Goal: Information Seeking & Learning: Learn about a topic

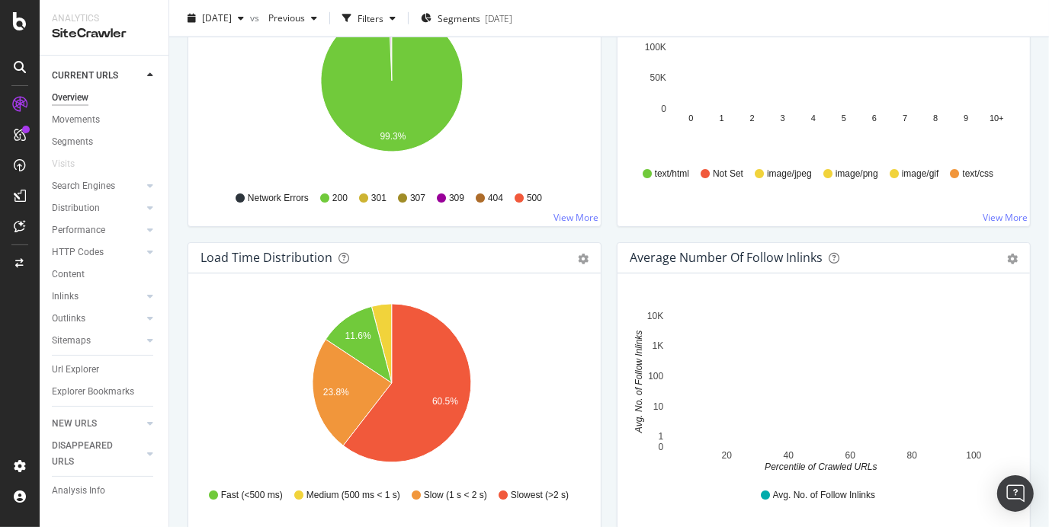
scroll to position [710, 0]
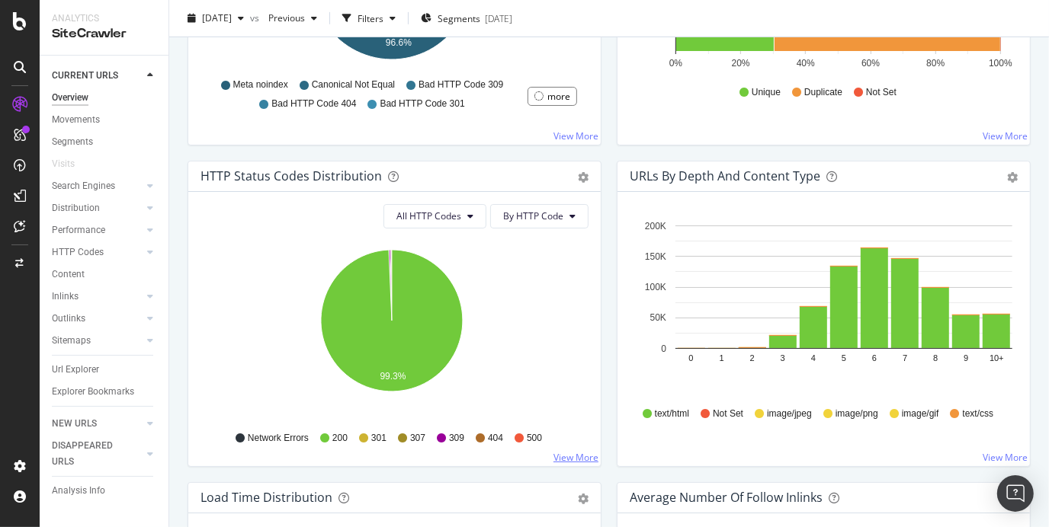
click at [572, 451] on link "View More" at bounding box center [575, 457] width 45 height 13
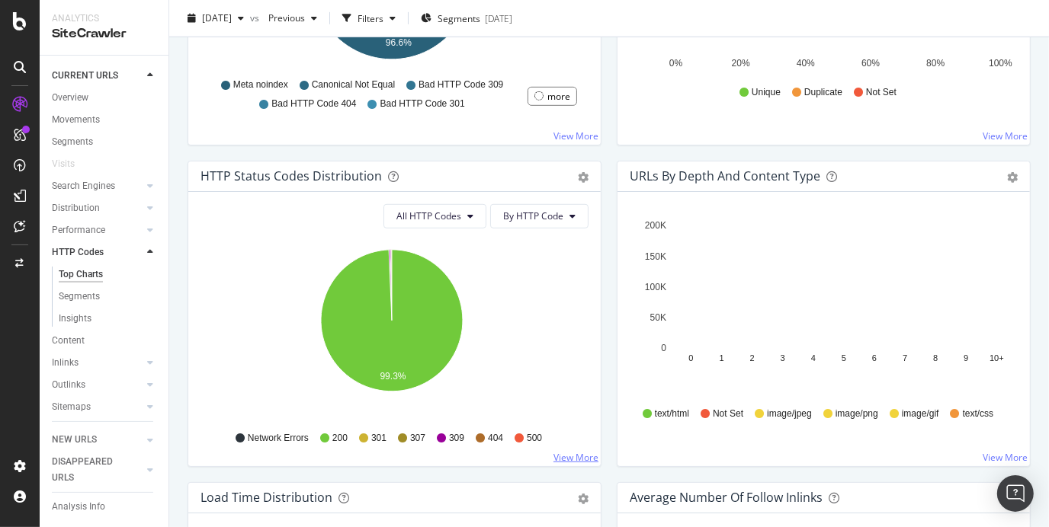
scroll to position [373, 0]
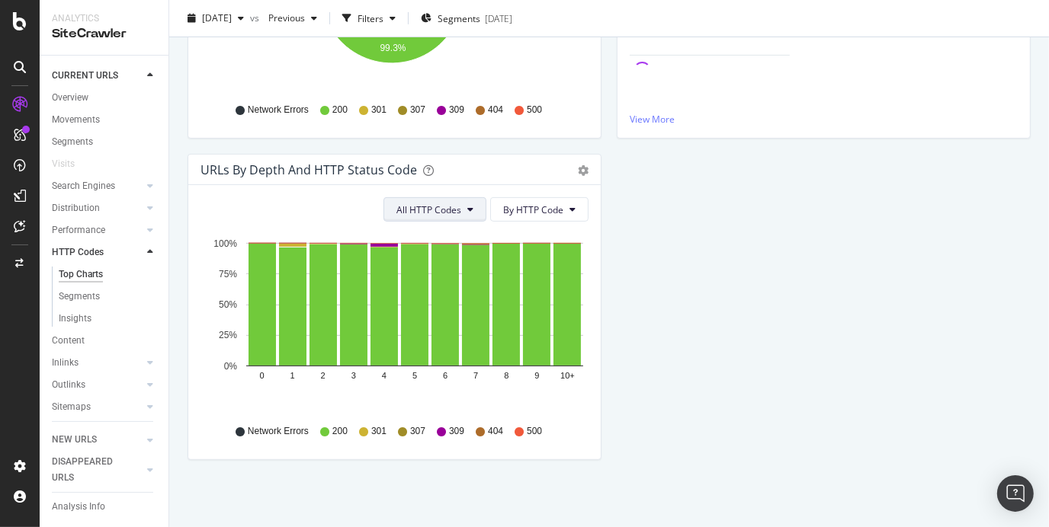
click at [439, 200] on button "All HTTP Codes" at bounding box center [434, 209] width 103 height 24
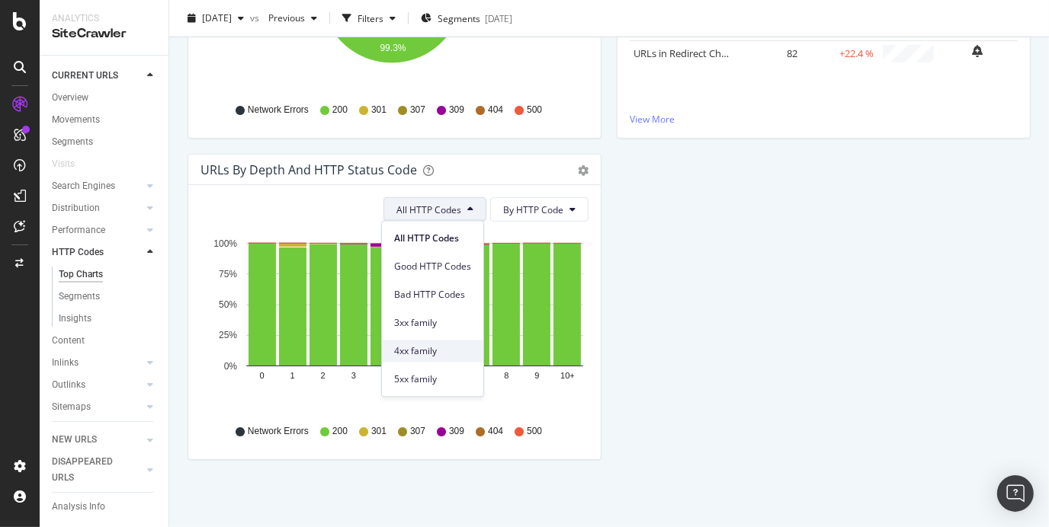
click at [428, 354] on span "4xx family" at bounding box center [432, 352] width 77 height 14
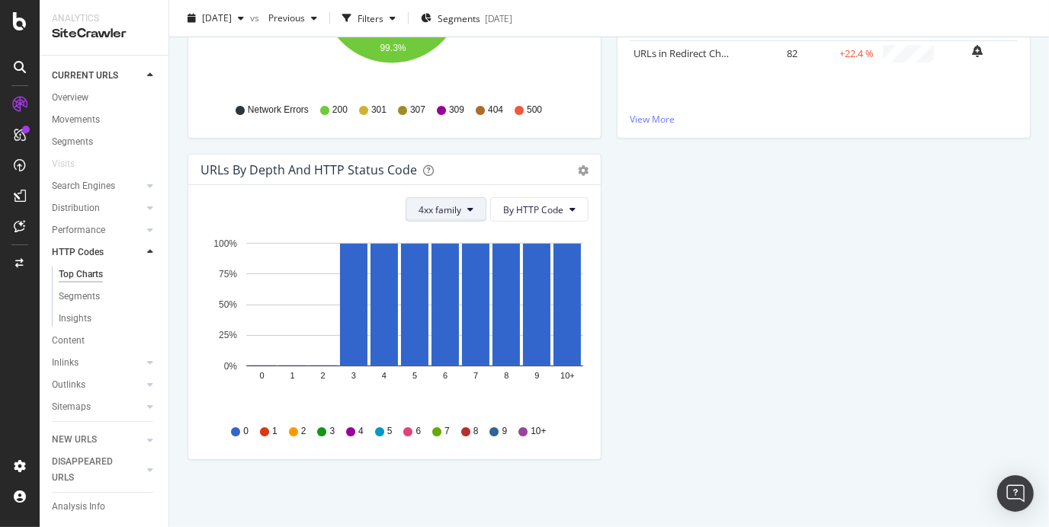
click at [470, 207] on button "4xx family" at bounding box center [446, 209] width 81 height 24
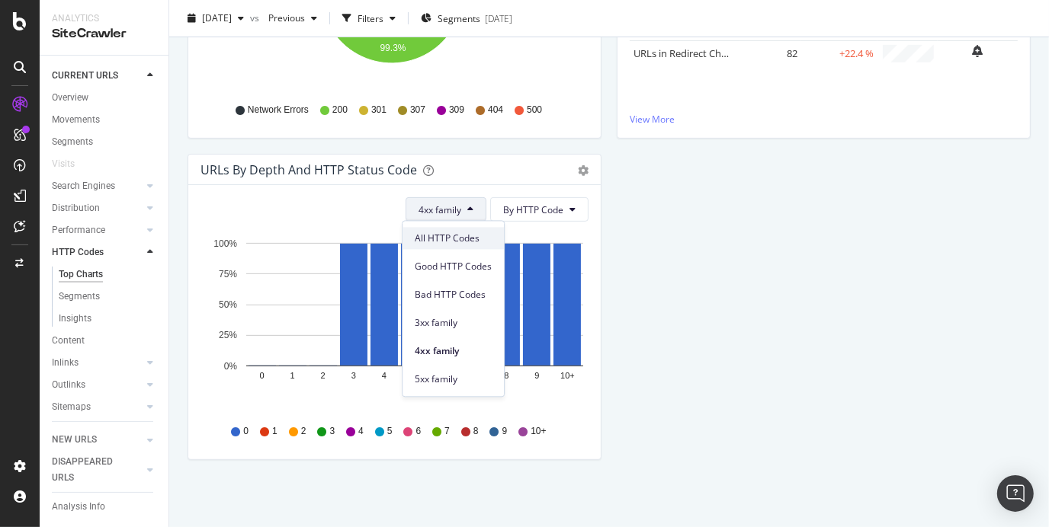
click at [462, 232] on span "All HTTP Codes" at bounding box center [453, 239] width 77 height 14
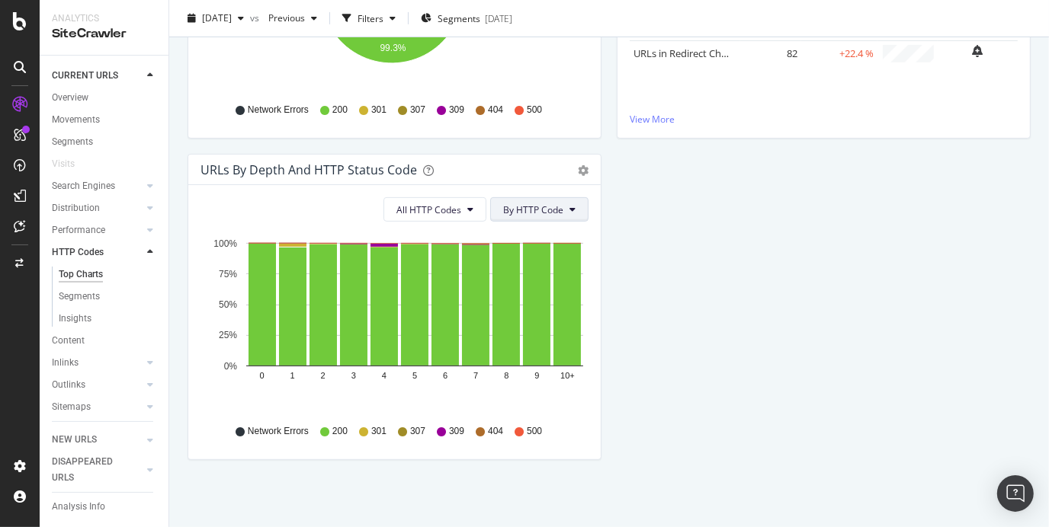
click at [532, 204] on span "By HTTP Code" at bounding box center [533, 210] width 60 height 13
click at [716, 271] on div "HTTP Status Codes Distribution Pie Table Export as CSV Add to Custom Report All…" at bounding box center [609, 153] width 858 height 643
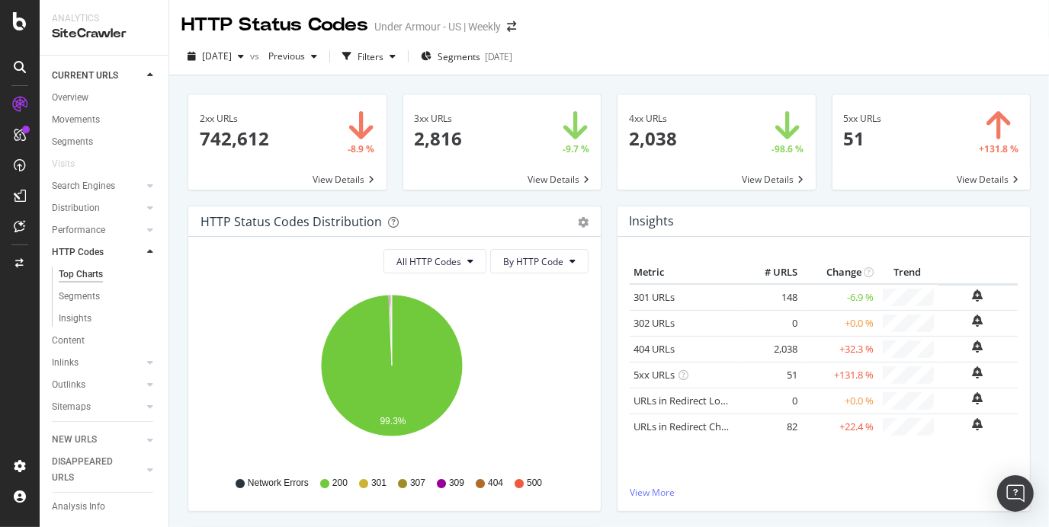
click at [763, 186] on span at bounding box center [716, 142] width 198 height 95
click at [751, 173] on span at bounding box center [716, 142] width 198 height 95
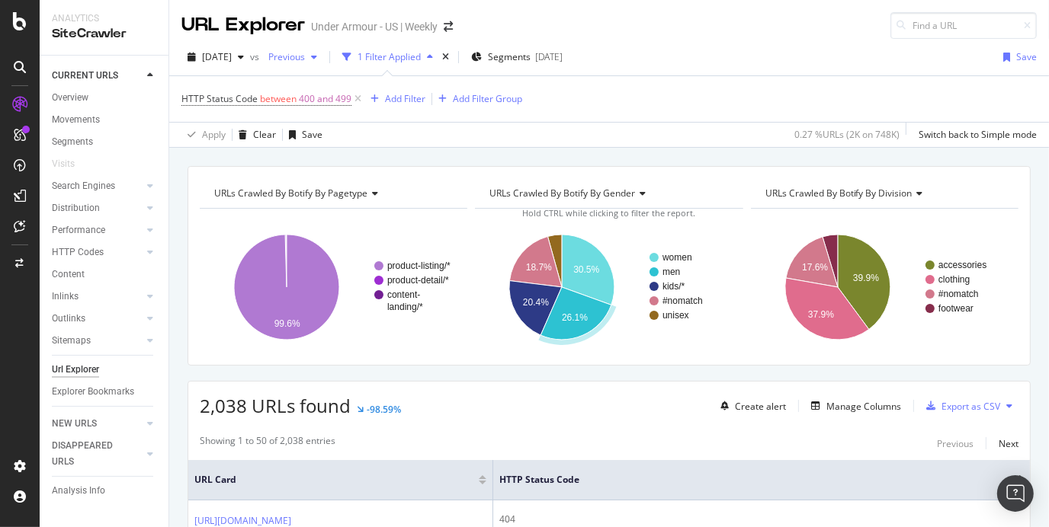
click at [305, 61] on span "Previous" at bounding box center [283, 56] width 43 height 13
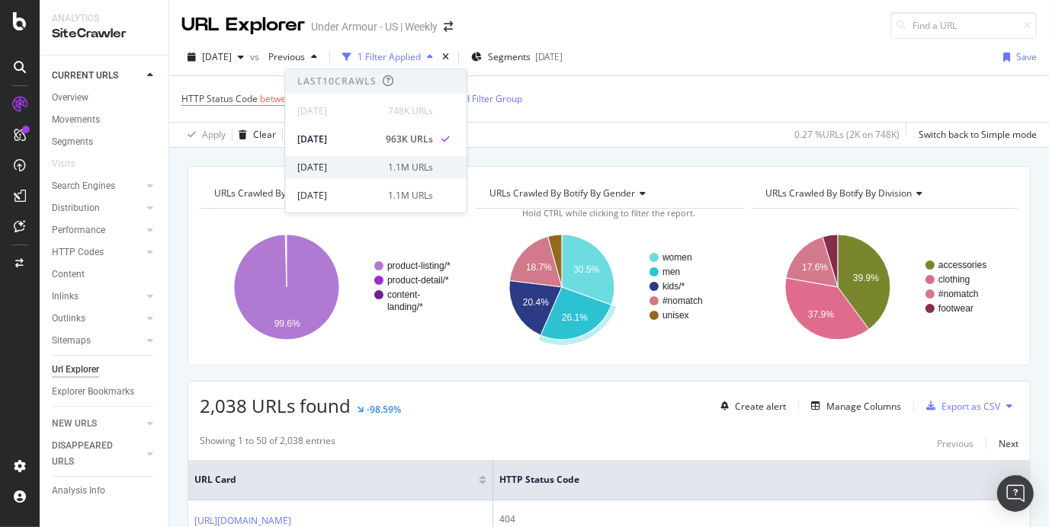
click at [320, 164] on div "[DATE]" at bounding box center [338, 168] width 82 height 14
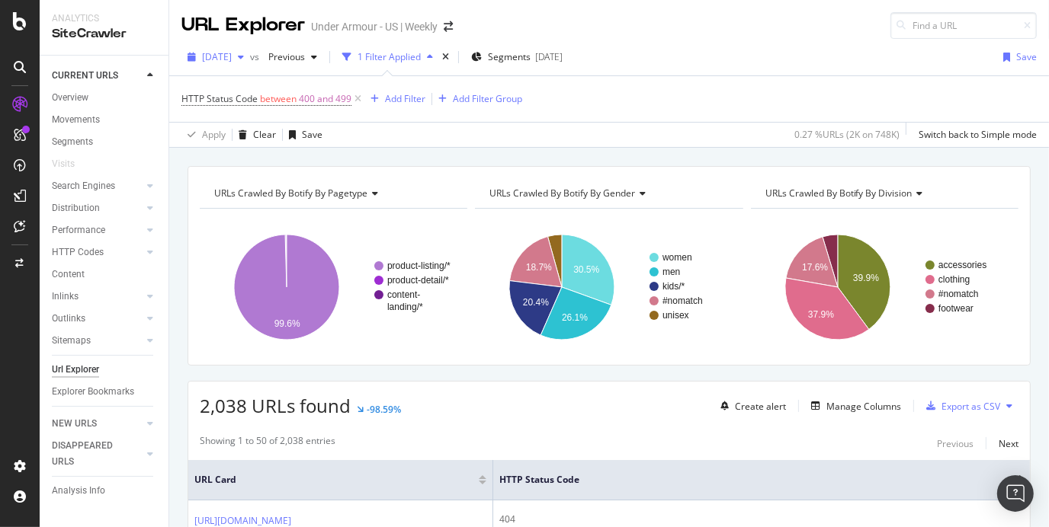
click at [228, 60] on span "[DATE]" at bounding box center [217, 56] width 30 height 13
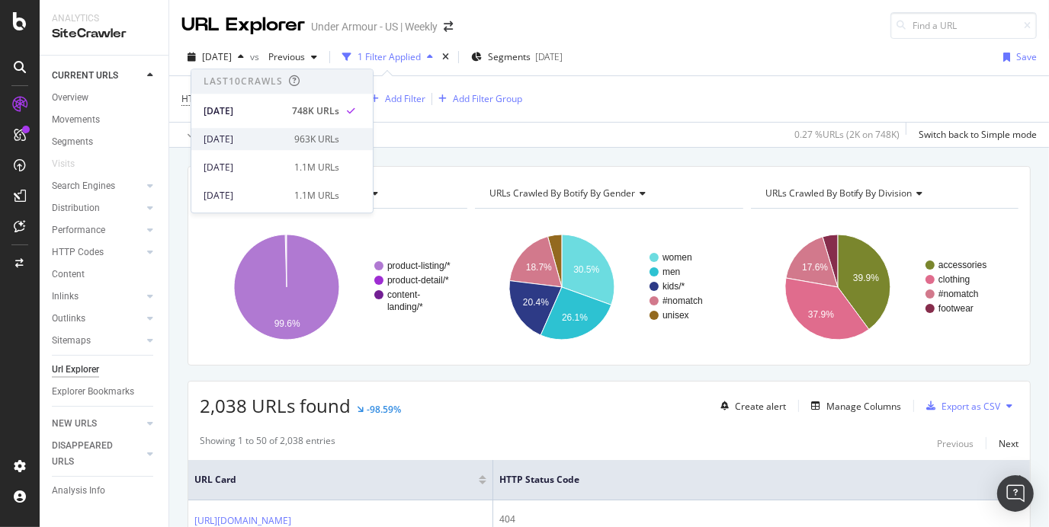
click at [223, 140] on div "[DATE]" at bounding box center [245, 140] width 82 height 14
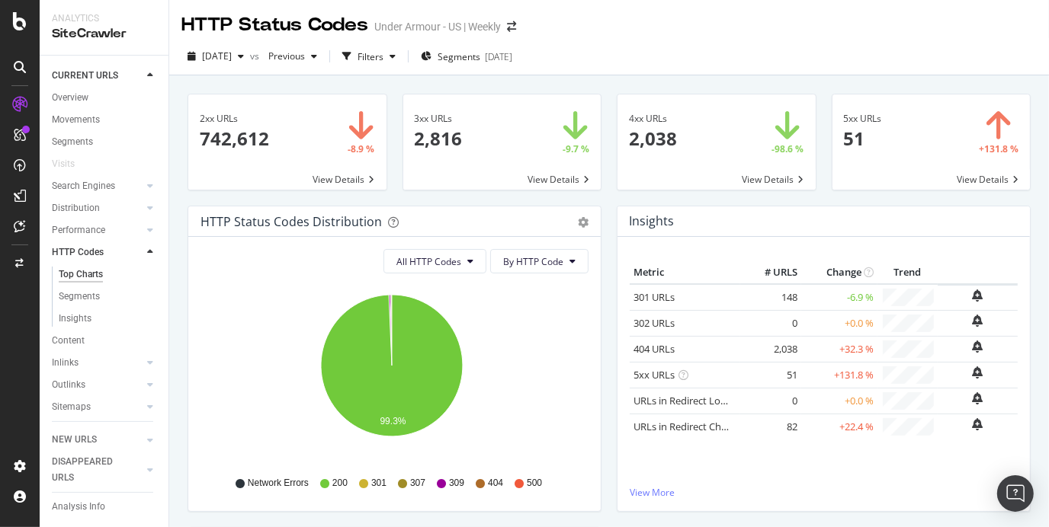
click at [939, 146] on span at bounding box center [931, 142] width 198 height 95
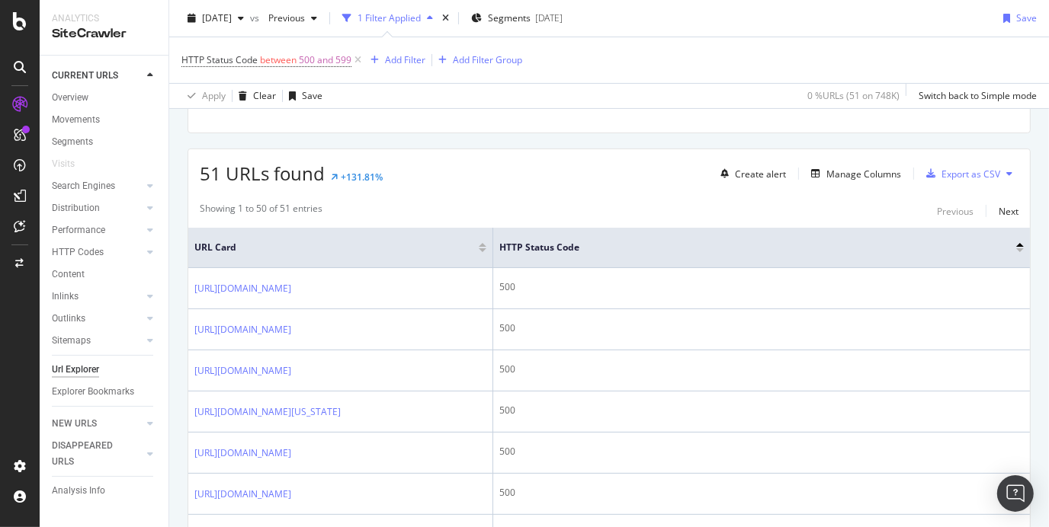
scroll to position [234, 0]
